Goal: Task Accomplishment & Management: Manage account settings

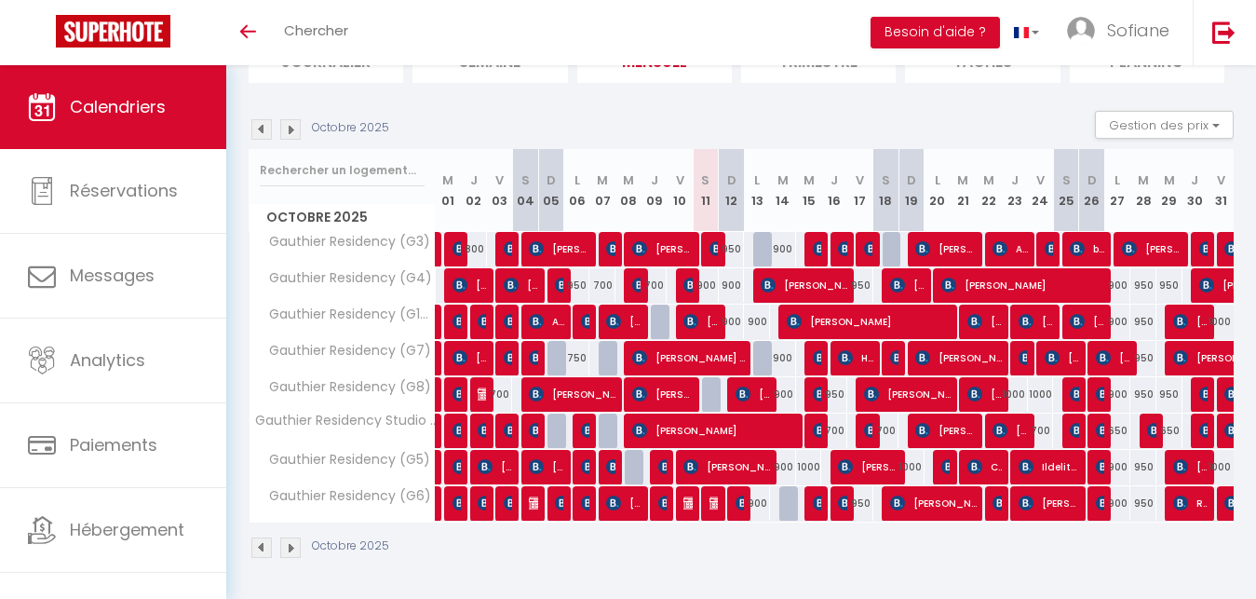
scroll to position [156, 0]
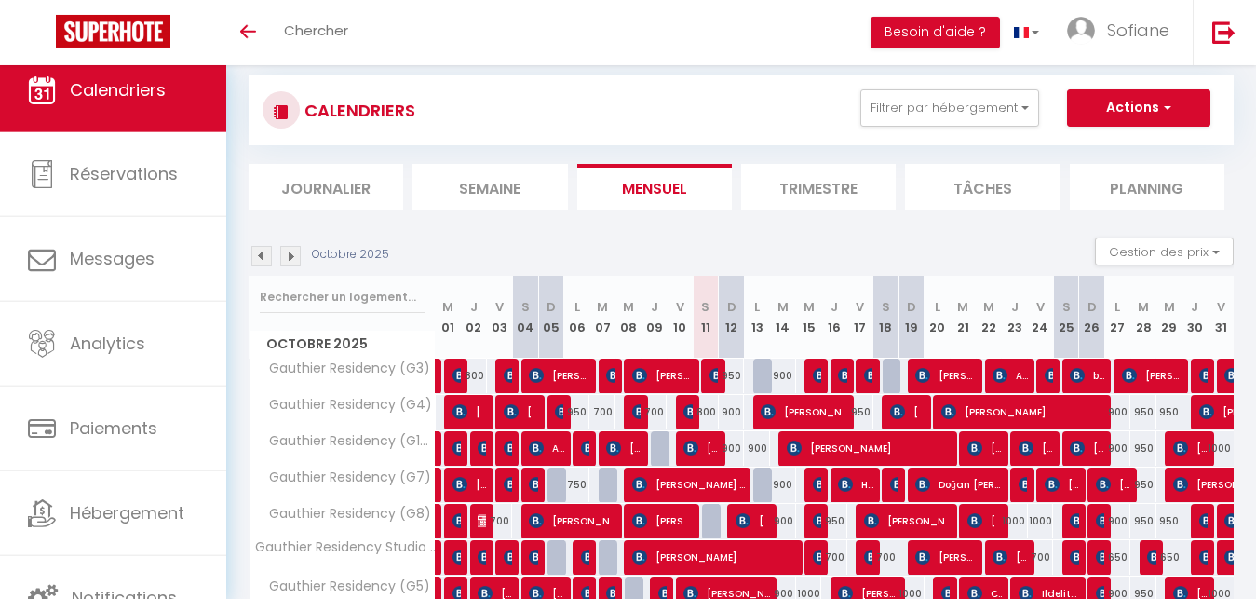
scroll to position [156, 0]
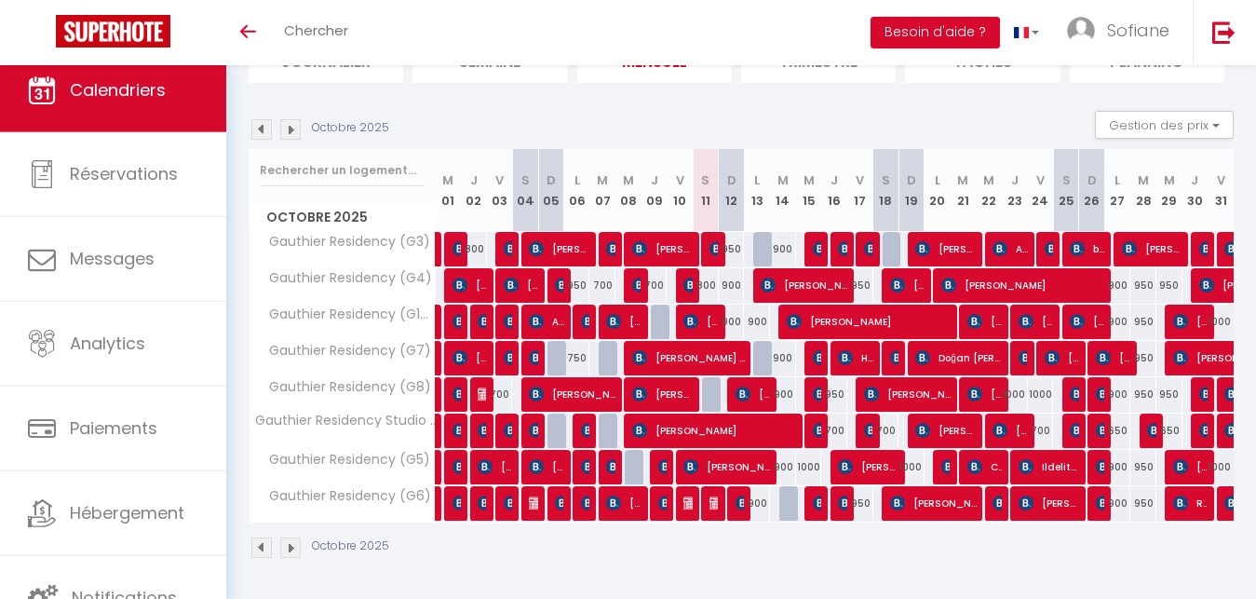
click at [675, 249] on span "[PERSON_NAME]" at bounding box center [662, 248] width 61 height 35
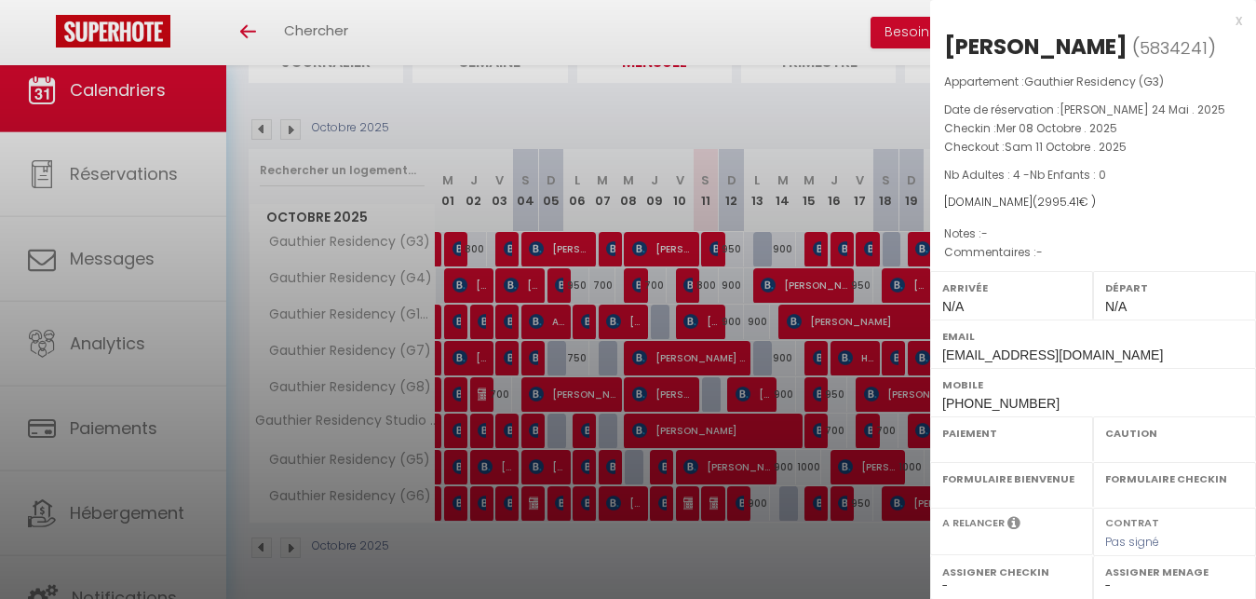
select select "OK"
select select "KO"
select select "0"
select select "1"
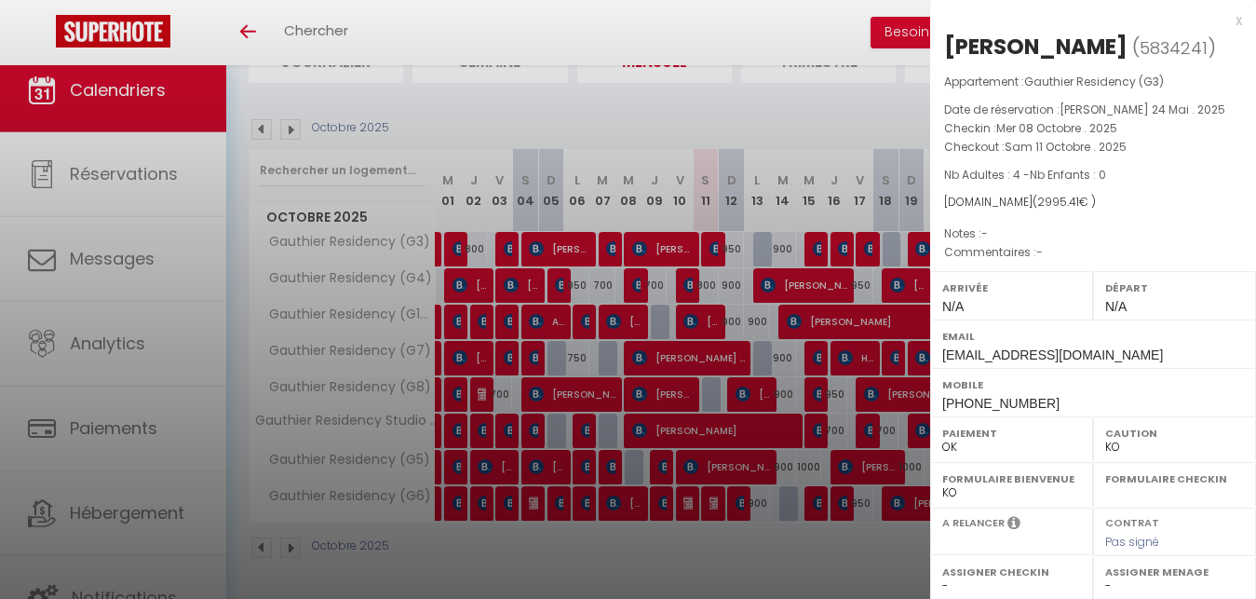
select select
